Goal: Transaction & Acquisition: Purchase product/service

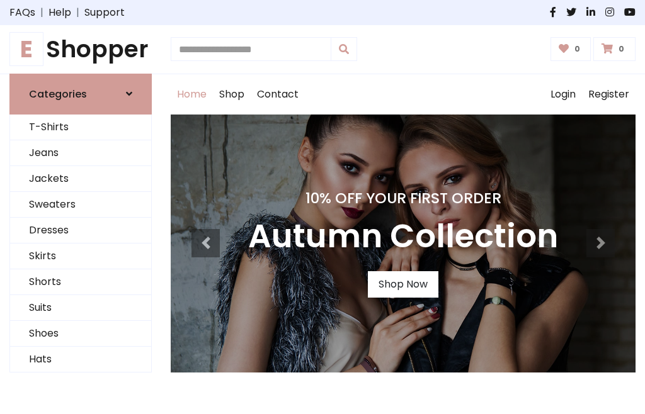
click at [322, 207] on h4 "10% Off Your First Order" at bounding box center [403, 199] width 310 height 18
click at [402, 284] on link "Shop Now" at bounding box center [403, 284] width 71 height 26
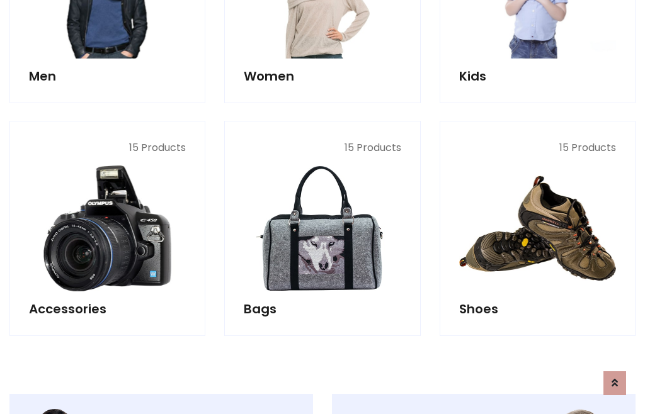
scroll to position [1255, 0]
